Goal: Check status

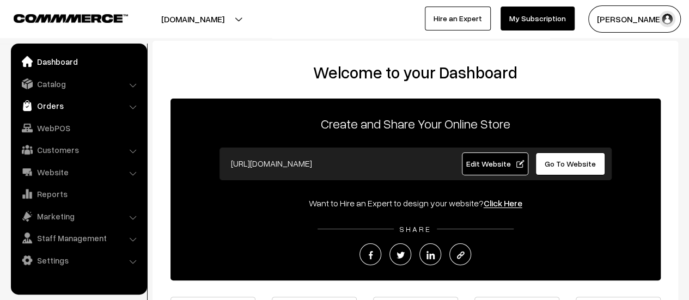
click at [47, 101] on link "Orders" at bounding box center [79, 106] width 130 height 20
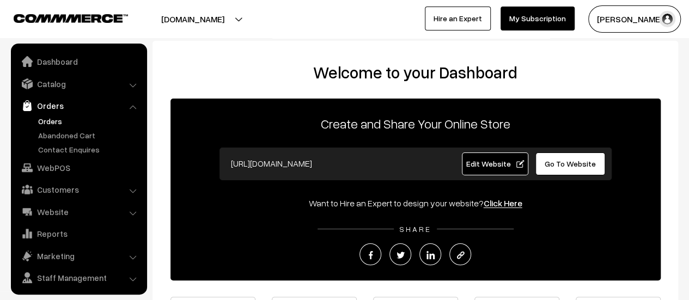
click at [48, 119] on link "Orders" at bounding box center [89, 120] width 108 height 11
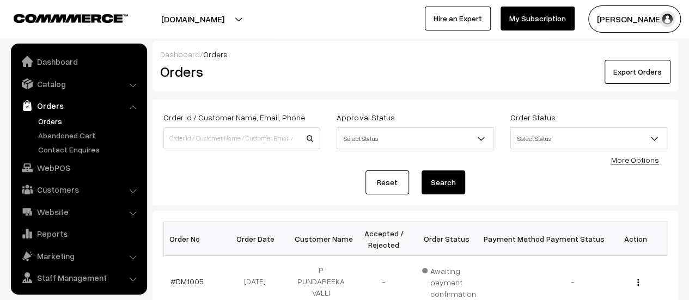
scroll to position [25, 0]
